Goal: Task Accomplishment & Management: Complete application form

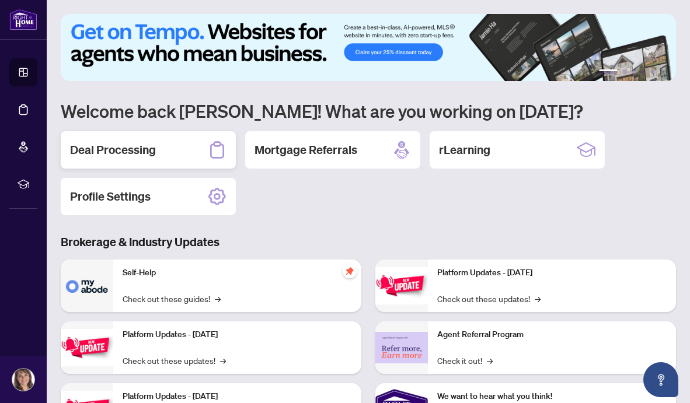
click at [141, 149] on h2 "Deal Processing" at bounding box center [113, 150] width 86 height 16
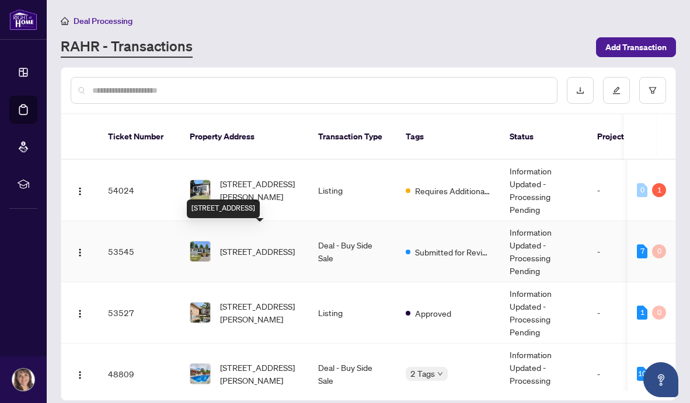
click at [245, 245] on span "[STREET_ADDRESS]" at bounding box center [257, 251] width 75 height 13
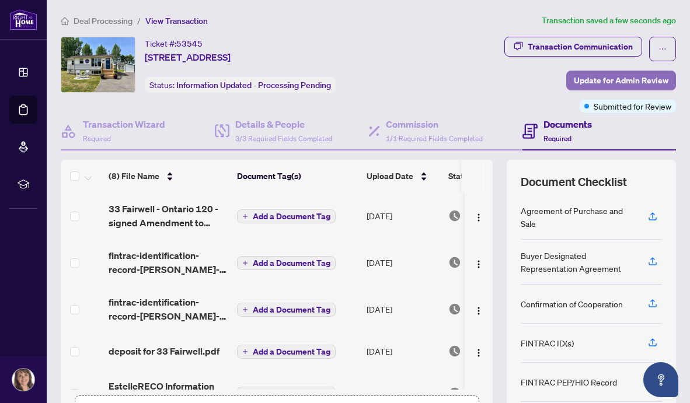
click at [611, 82] on span "Update for Admin Review" at bounding box center [620, 80] width 95 height 19
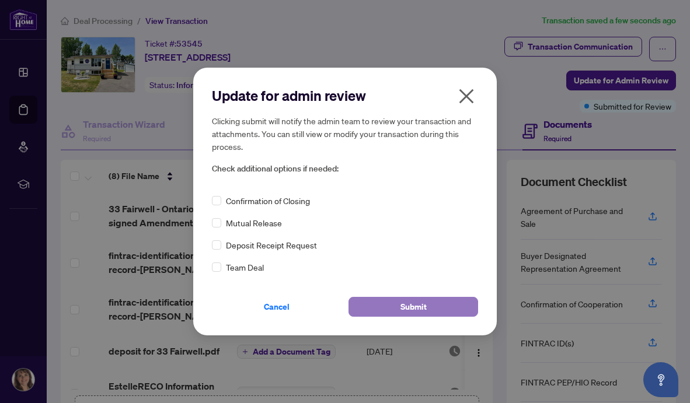
click at [400, 309] on span "Submit" at bounding box center [413, 307] width 26 height 19
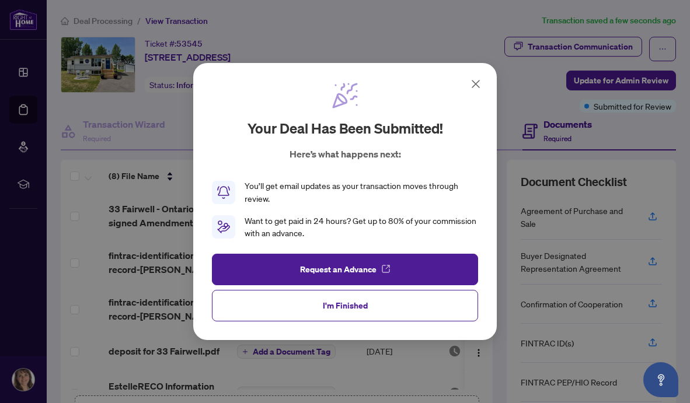
click at [476, 81] on icon at bounding box center [475, 84] width 14 height 14
